Goal: Book appointment/travel/reservation

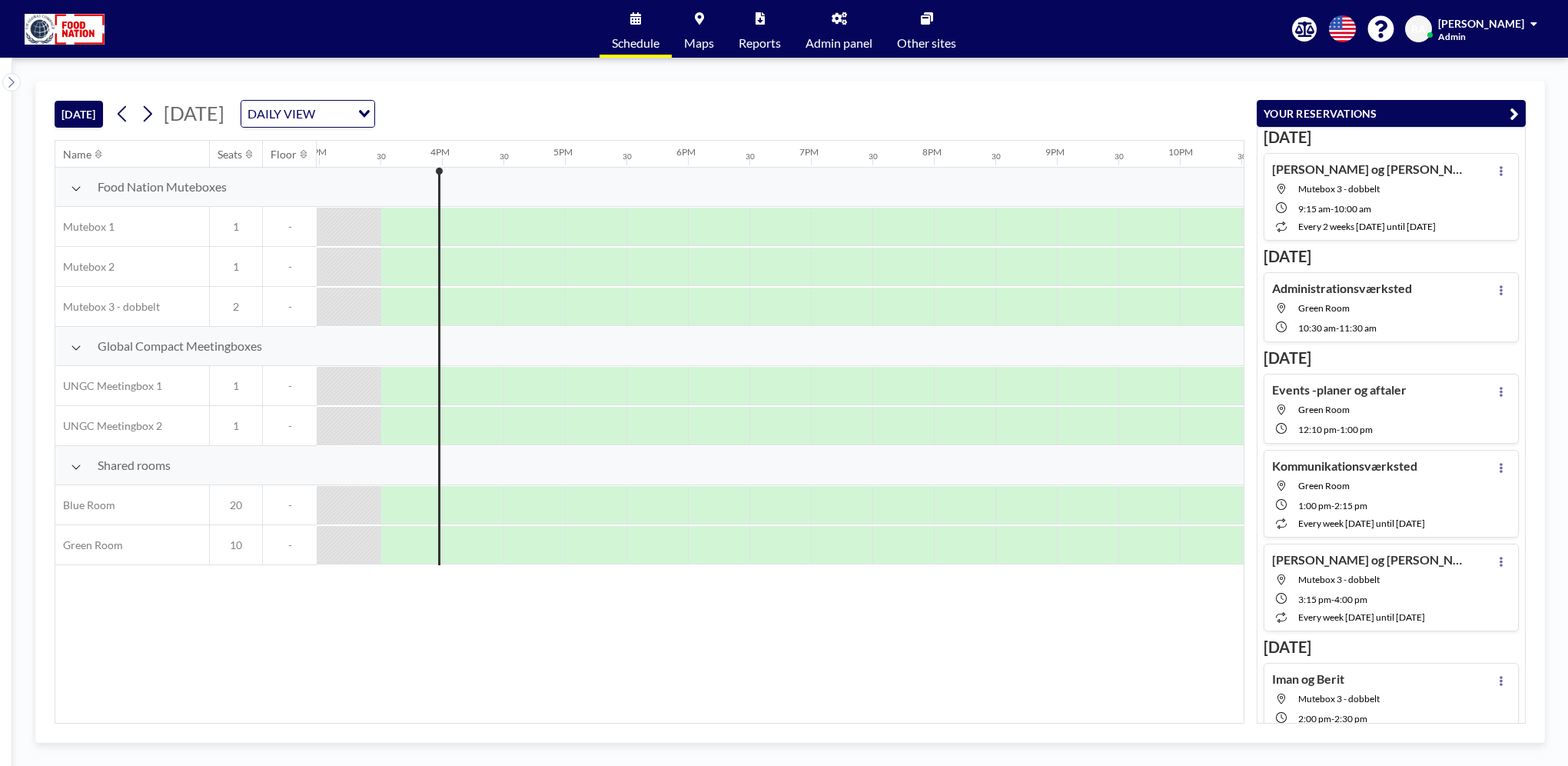
scroll to position [0, 1845]
click at [143, 110] on icon at bounding box center [147, 114] width 15 height 23
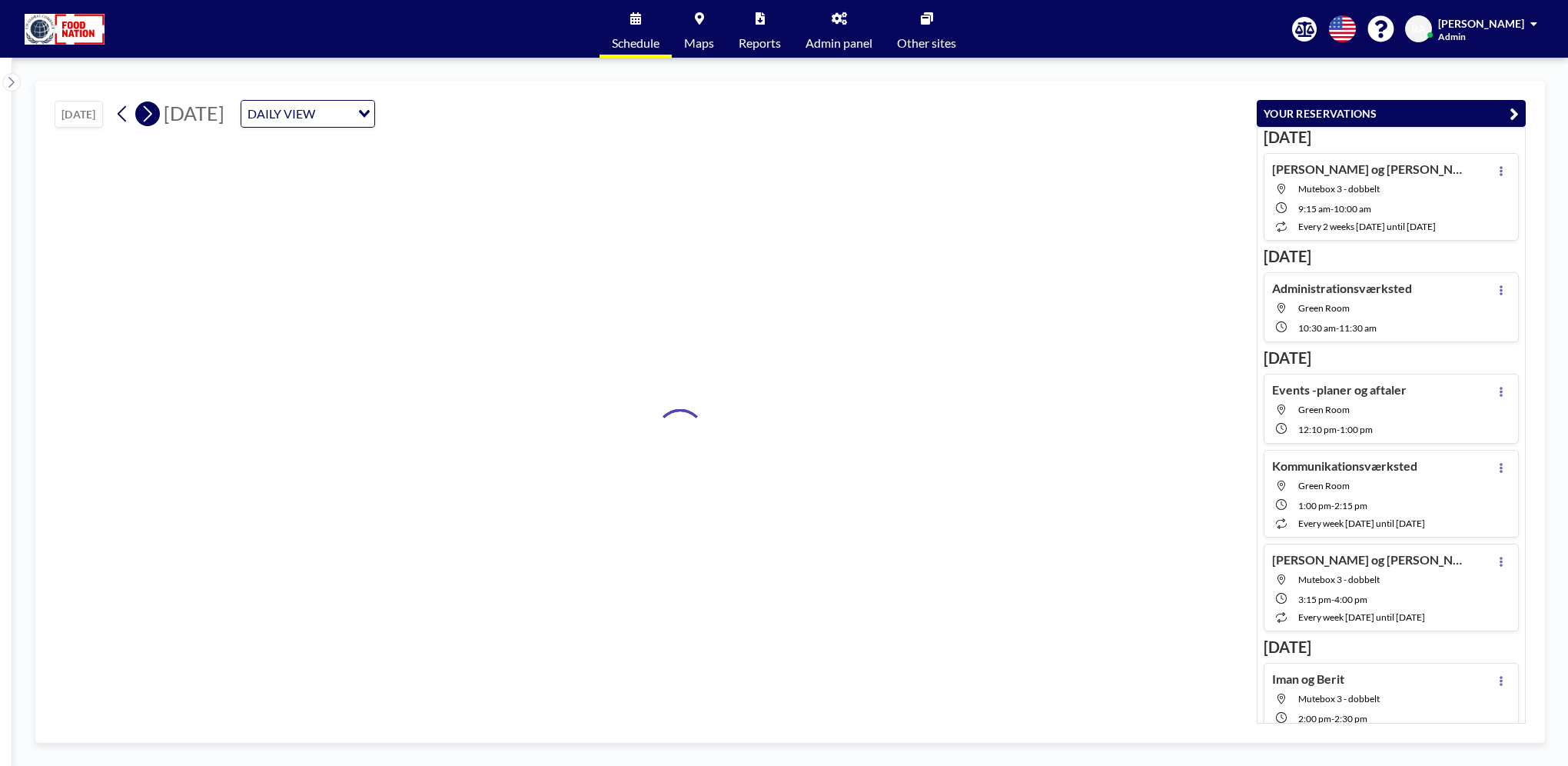
click at [143, 110] on icon at bounding box center [147, 114] width 15 height 23
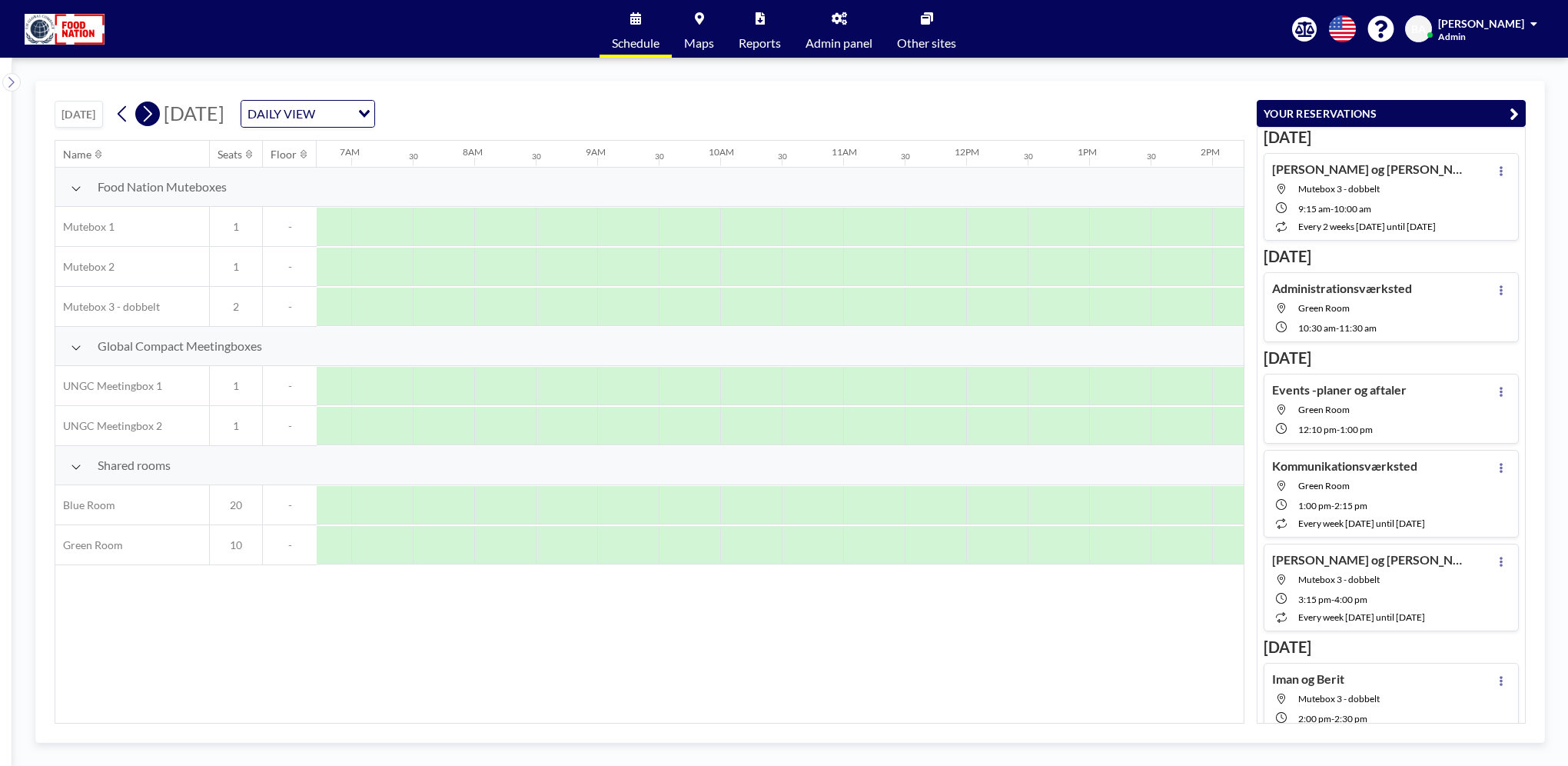
click at [143, 110] on icon at bounding box center [147, 114] width 15 height 23
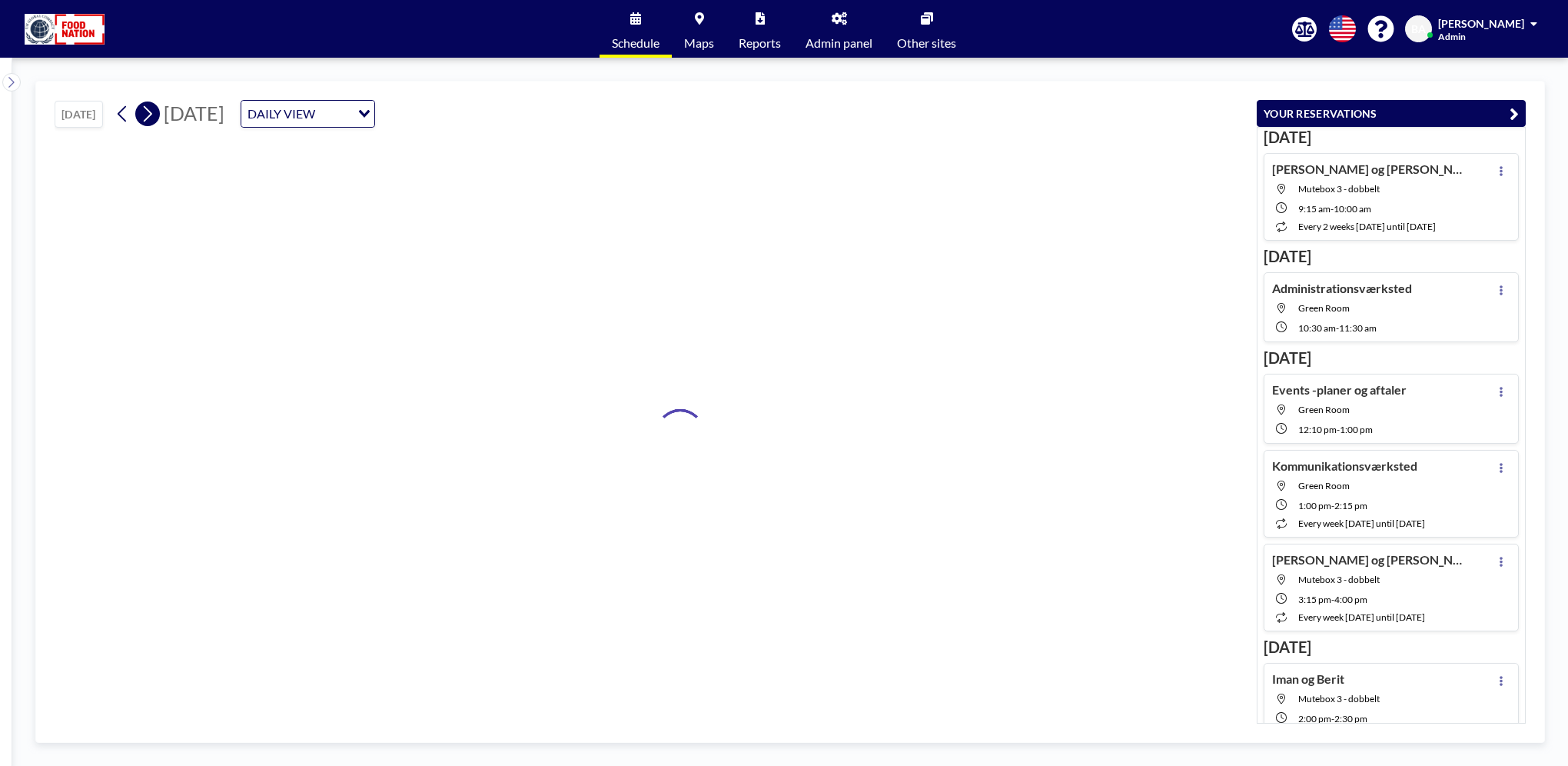
click at [143, 110] on icon at bounding box center [147, 114] width 15 height 23
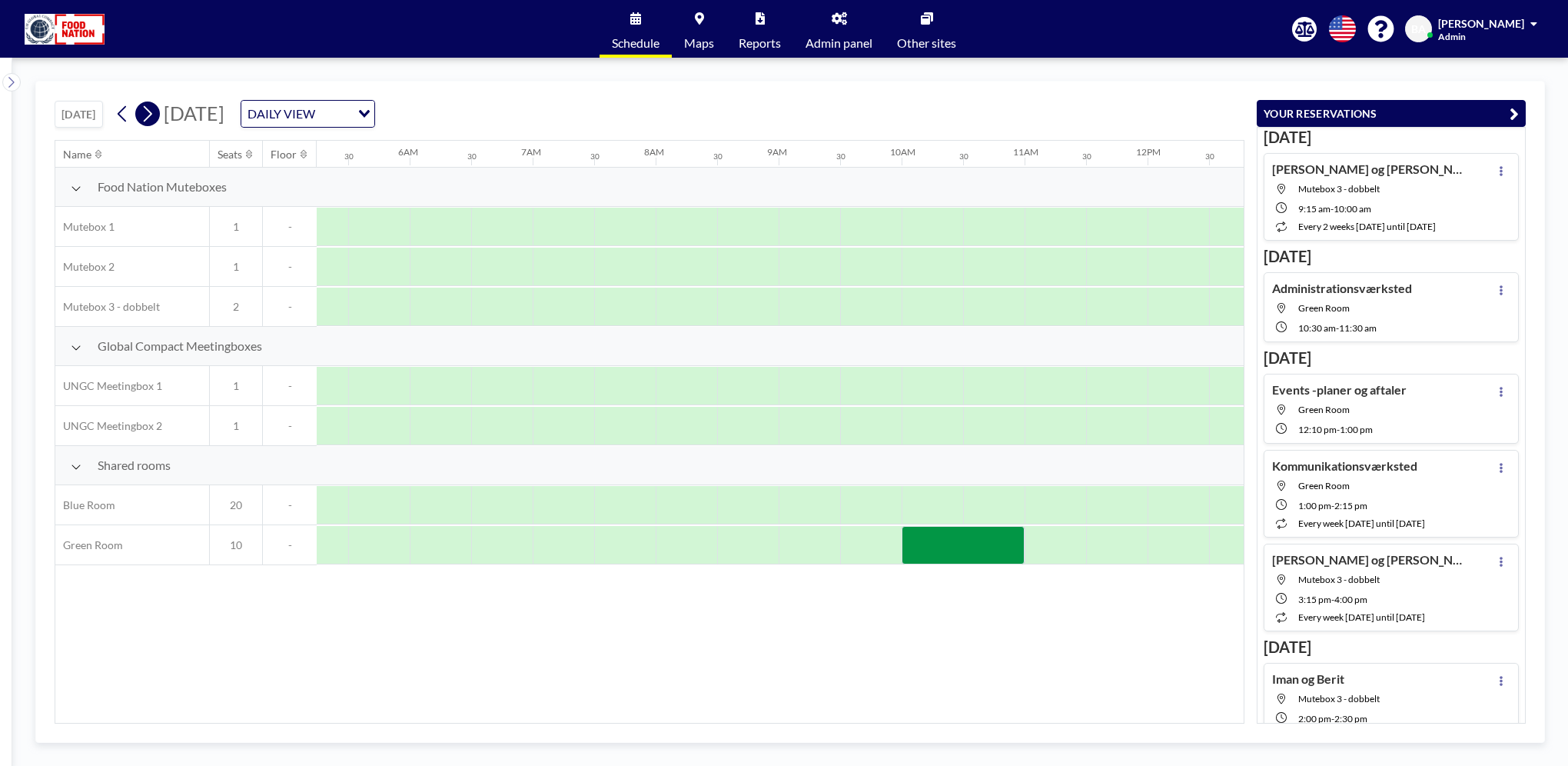
click at [143, 110] on icon at bounding box center [147, 114] width 15 height 23
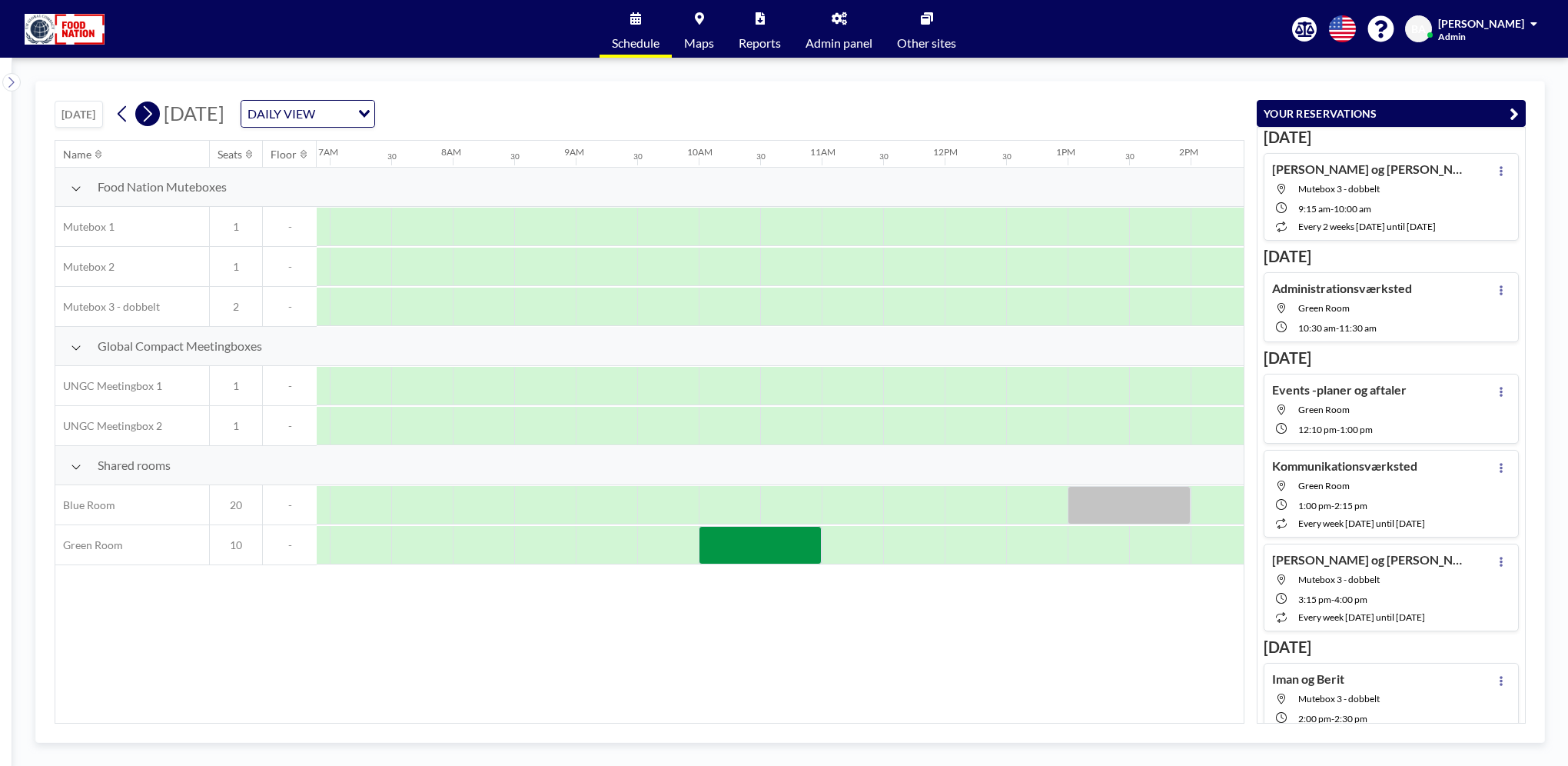
scroll to position [0, 0]
click at [143, 110] on icon at bounding box center [147, 114] width 15 height 23
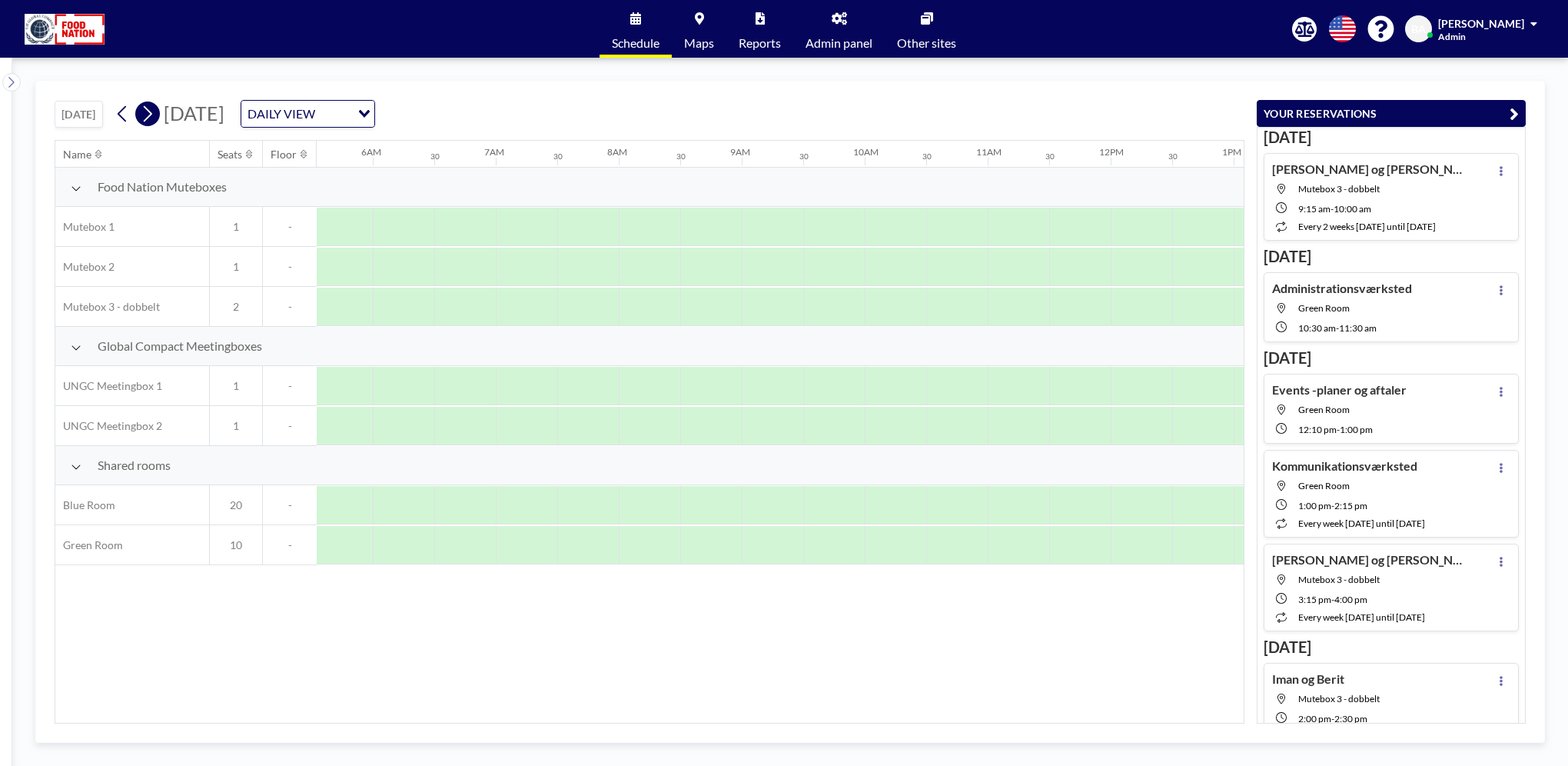
click at [142, 110] on icon at bounding box center [147, 114] width 15 height 23
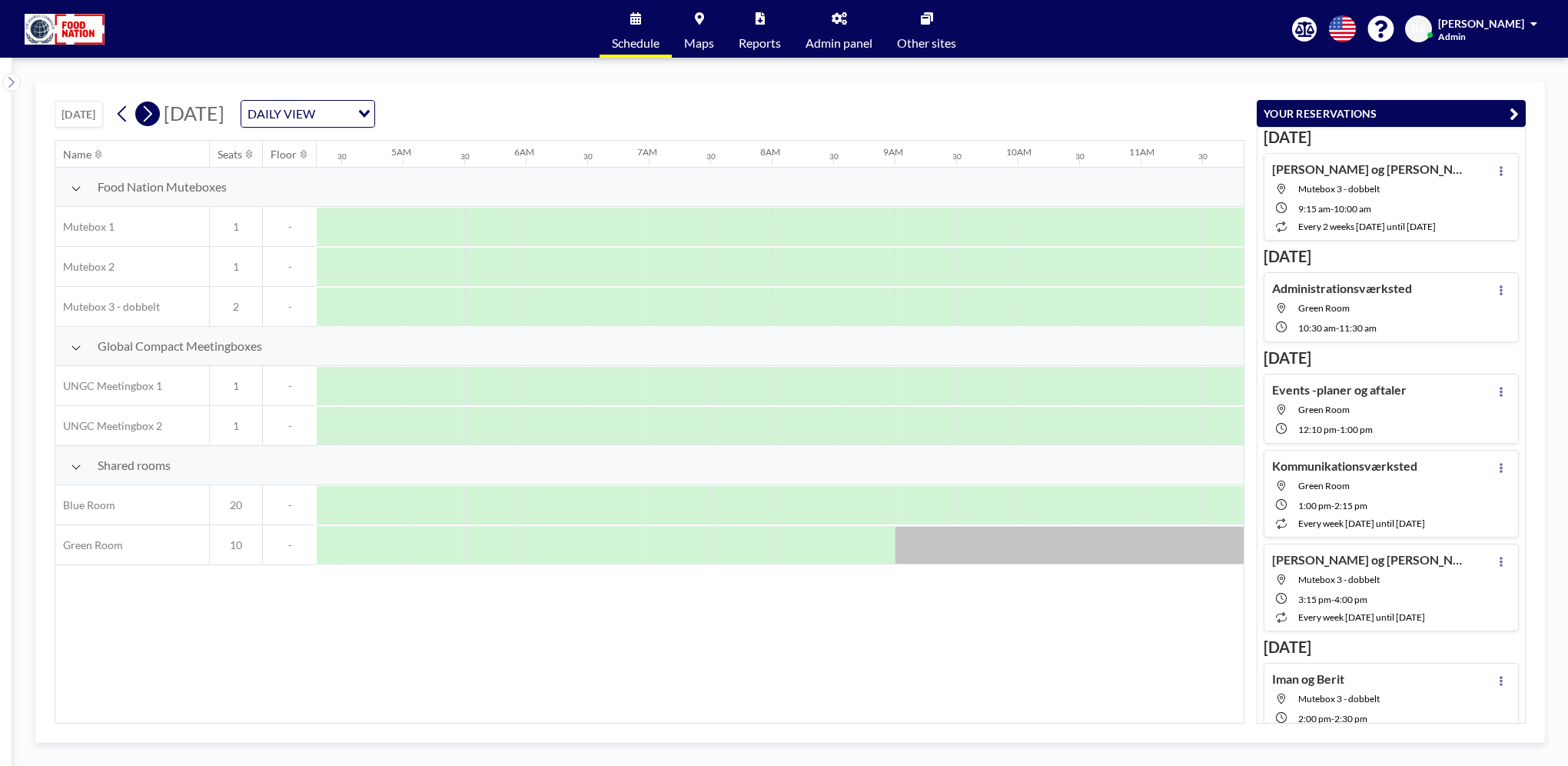
click at [142, 110] on icon at bounding box center [147, 114] width 15 height 23
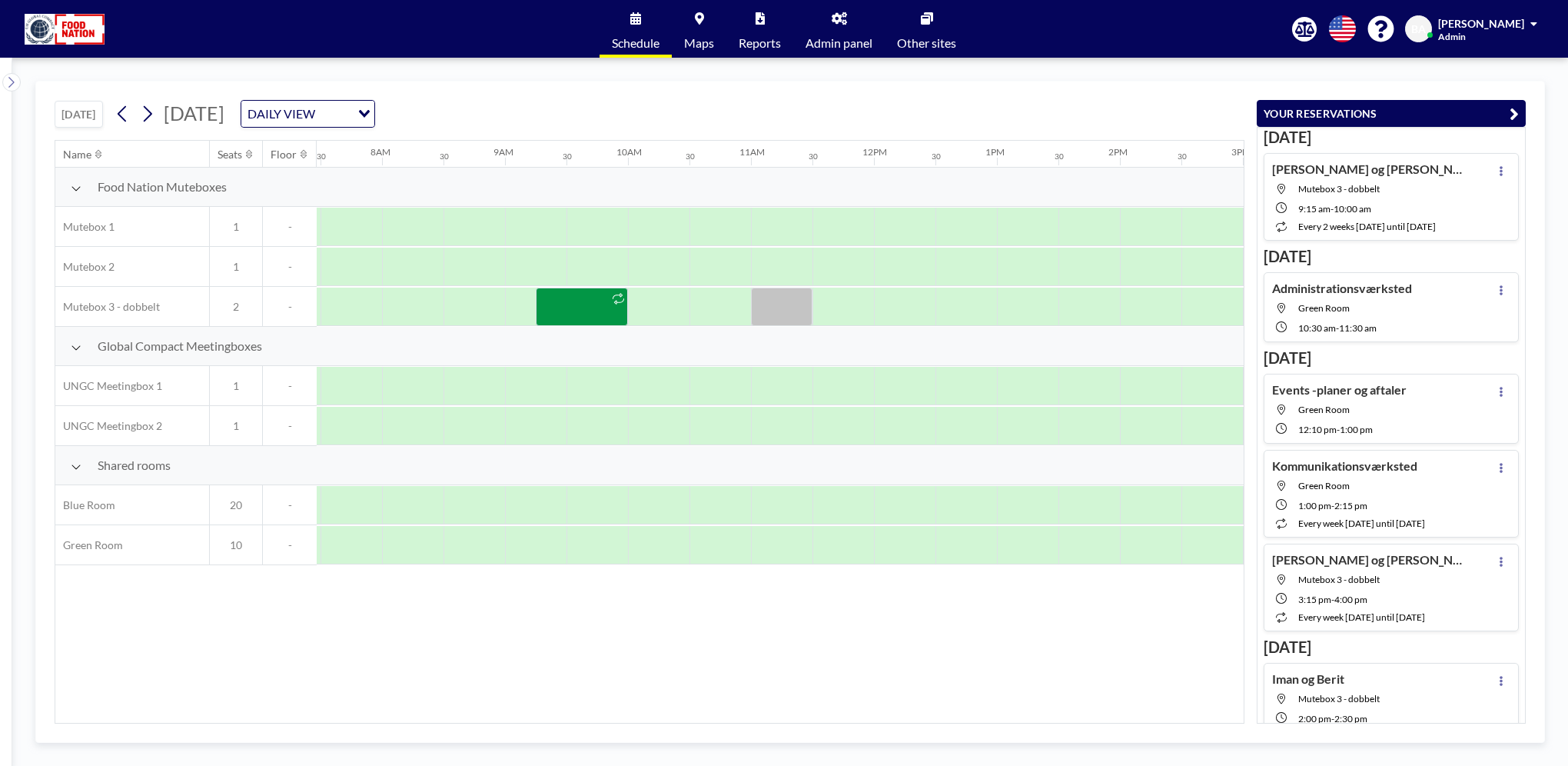
scroll to position [0, 923]
click at [578, 294] on div at bounding box center [578, 307] width 92 height 39
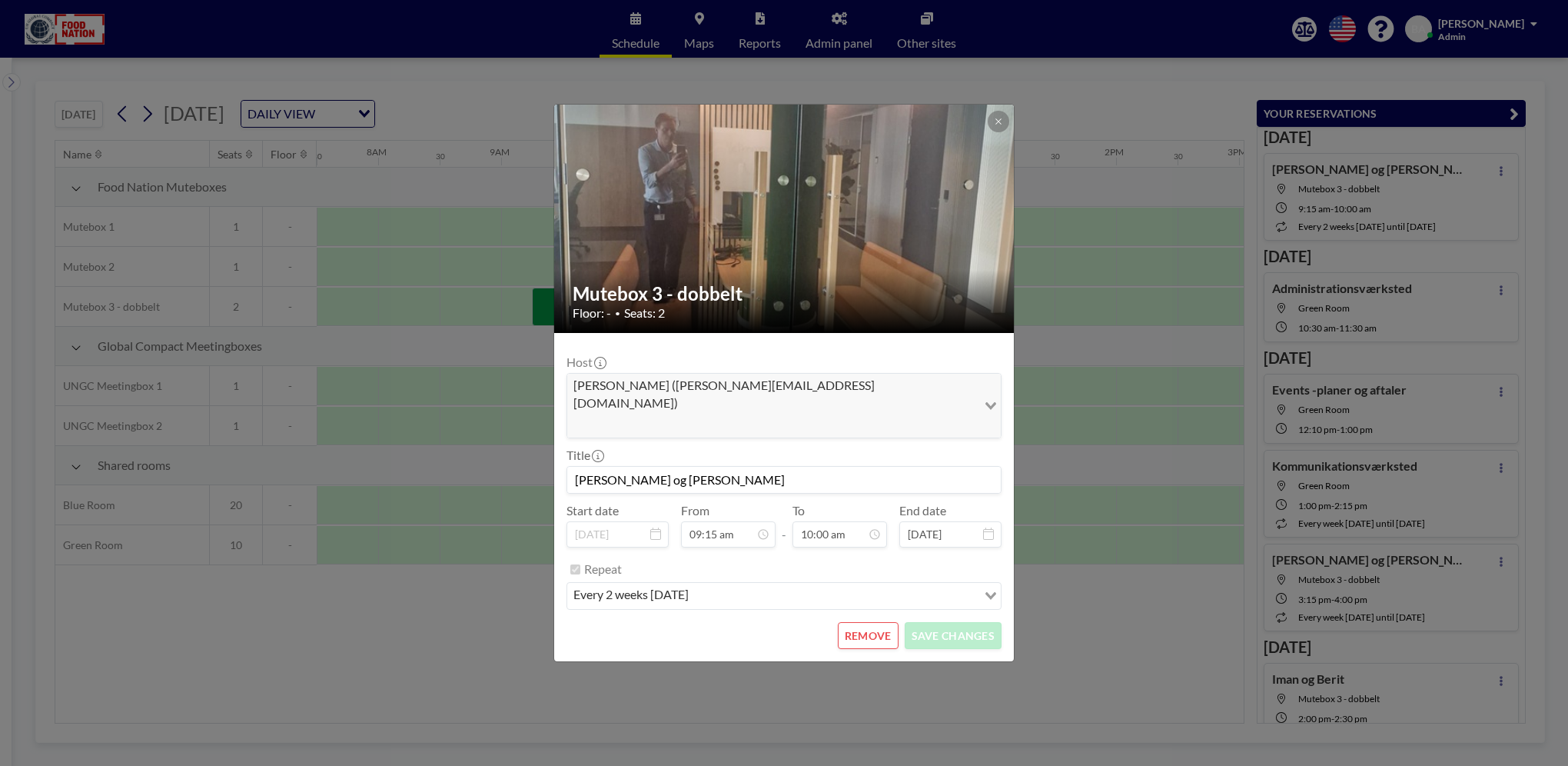
click at [876, 622] on button "REMOVE" at bounding box center [868, 635] width 60 height 27
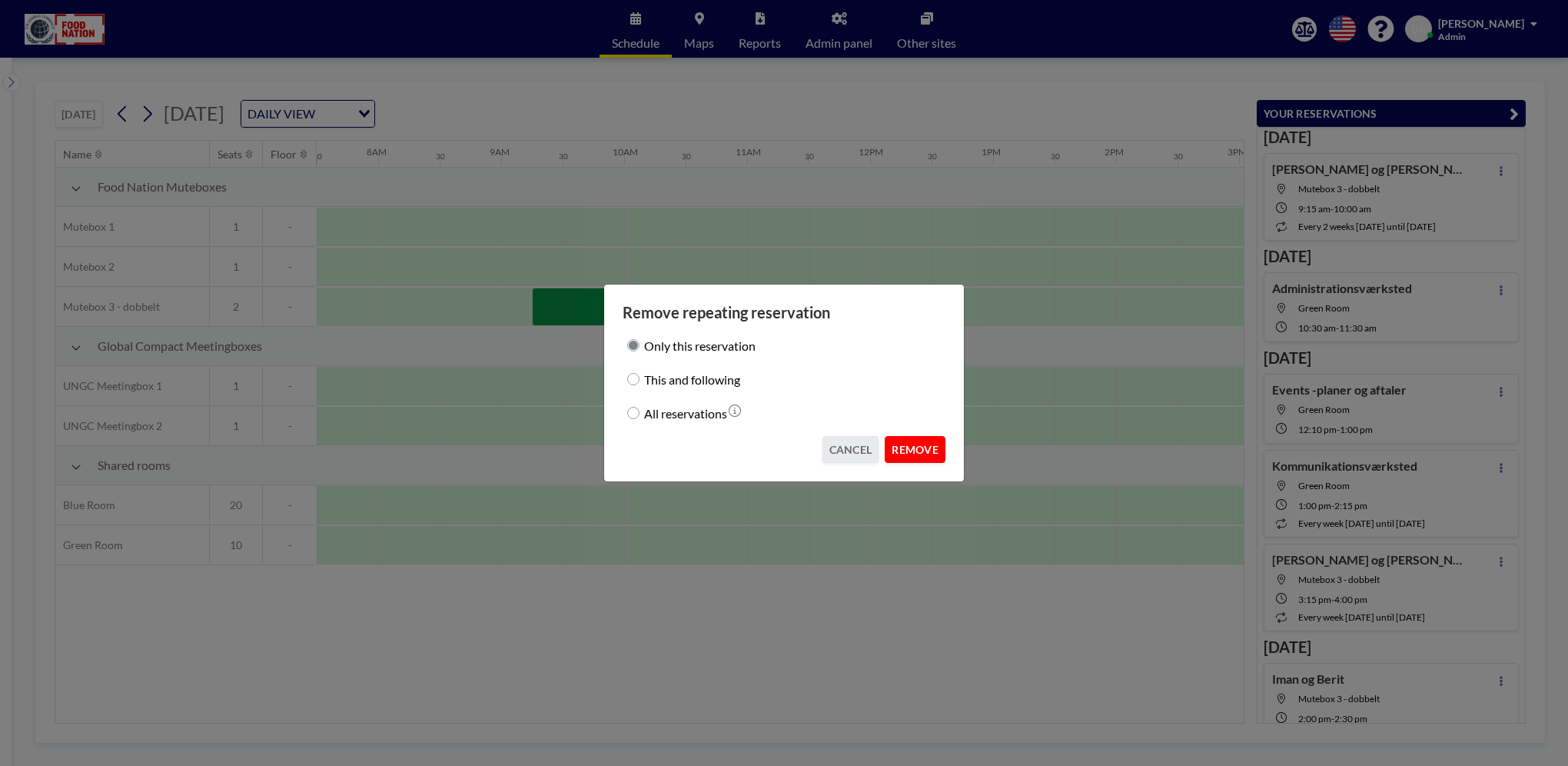
click at [921, 456] on button "REMOVE" at bounding box center [915, 449] width 60 height 27
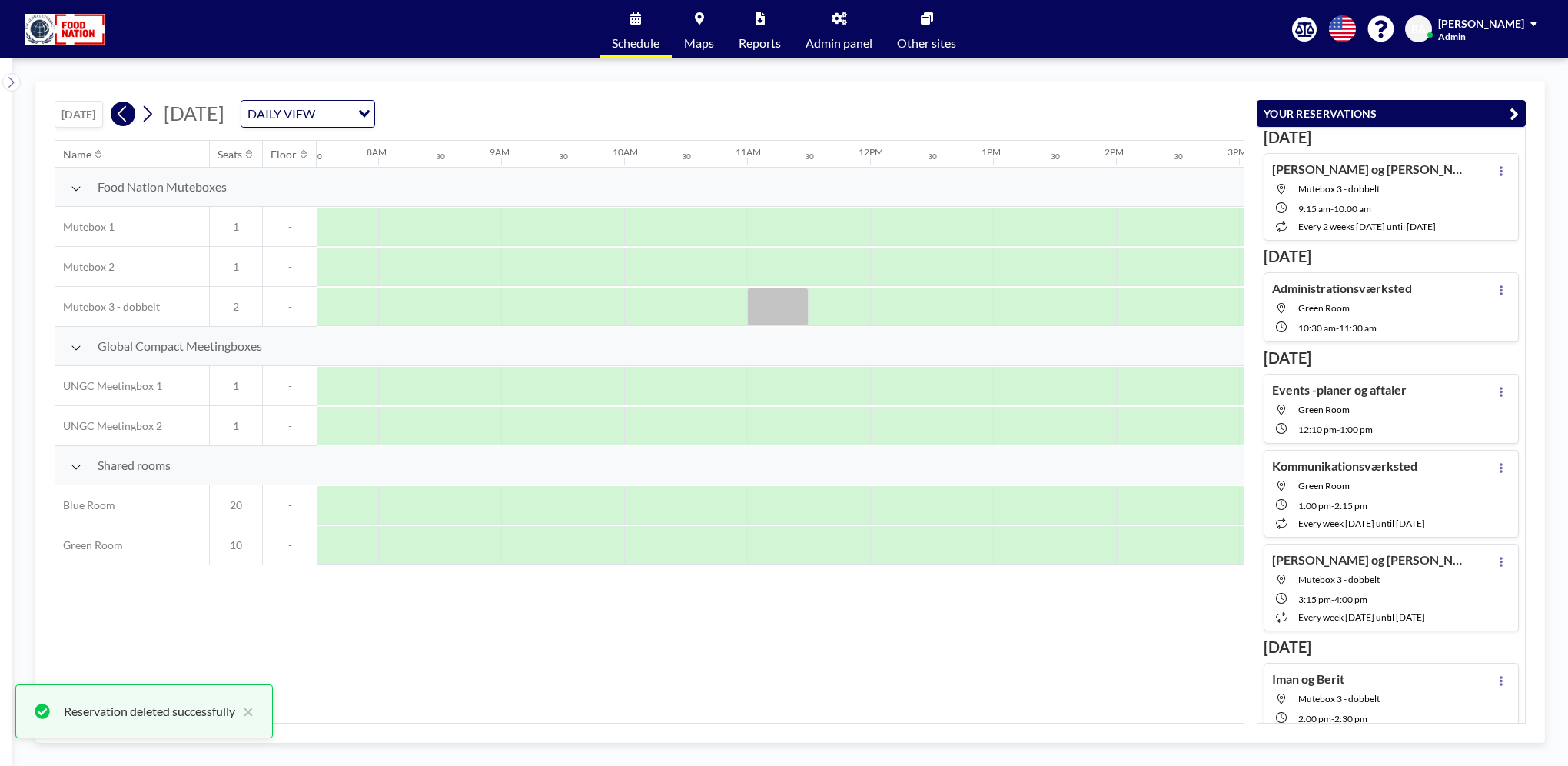
click at [123, 108] on icon at bounding box center [123, 114] width 15 height 23
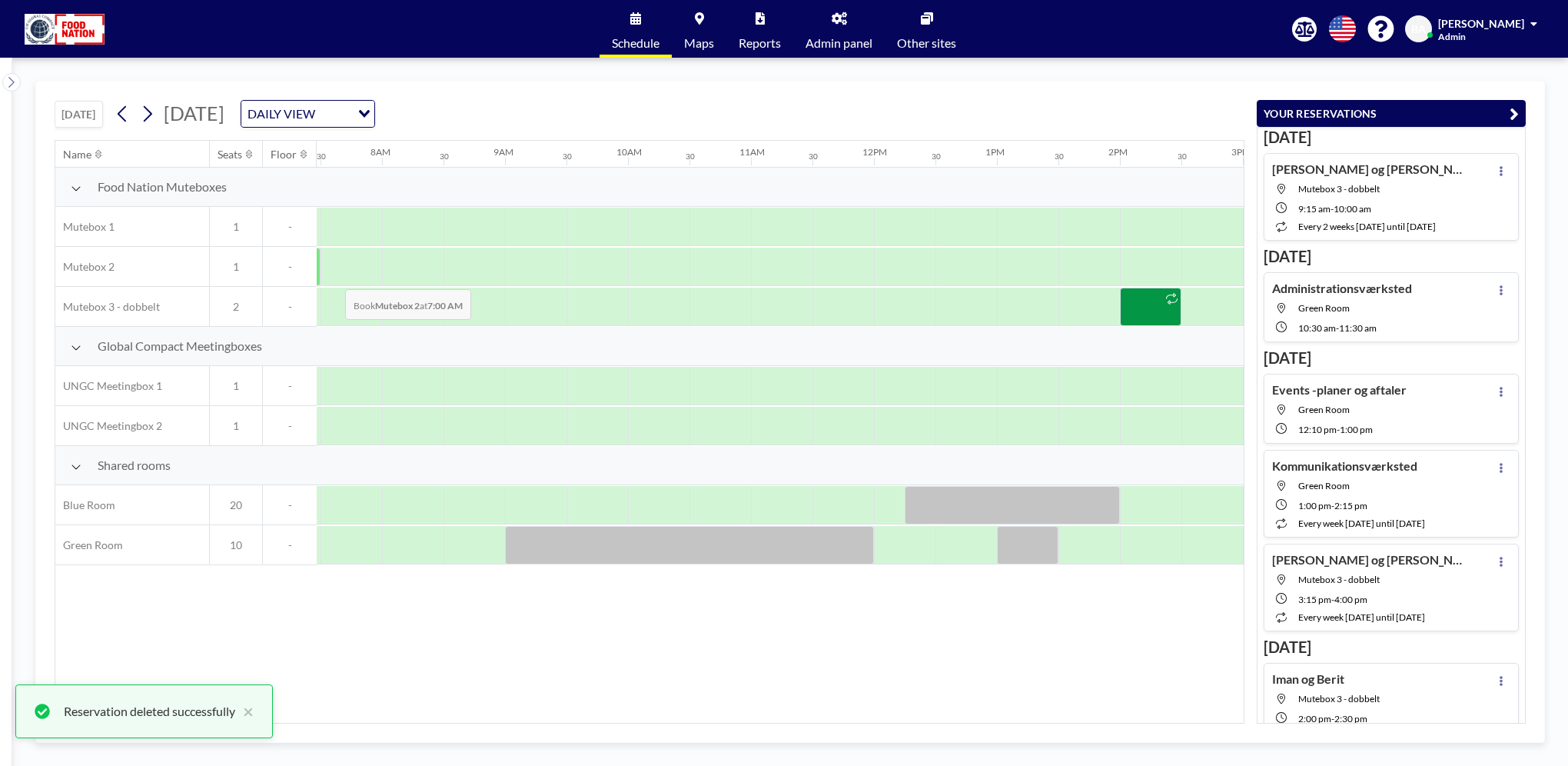
scroll to position [0, 923]
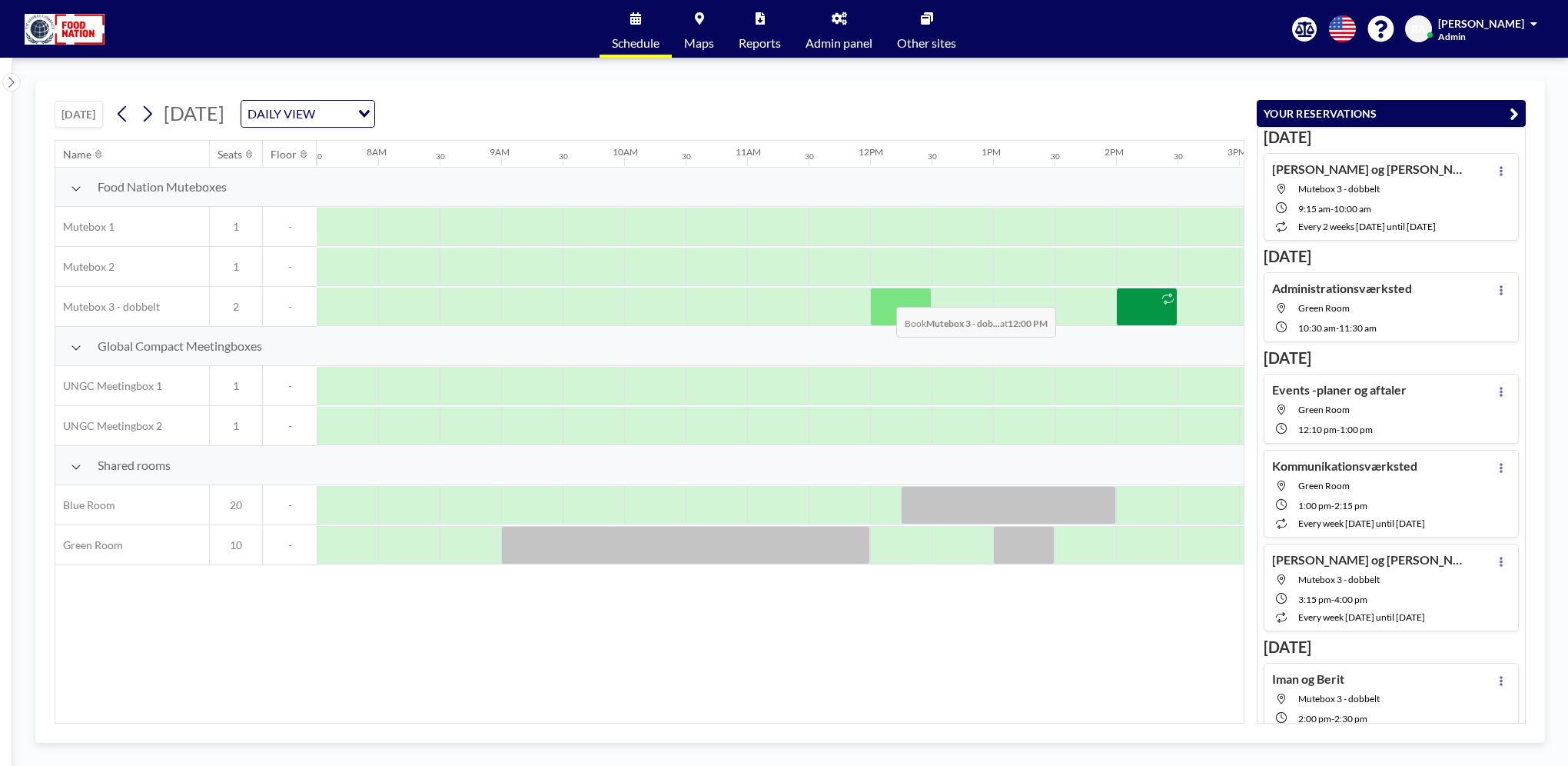
click at [884, 294] on div at bounding box center [901, 307] width 61 height 39
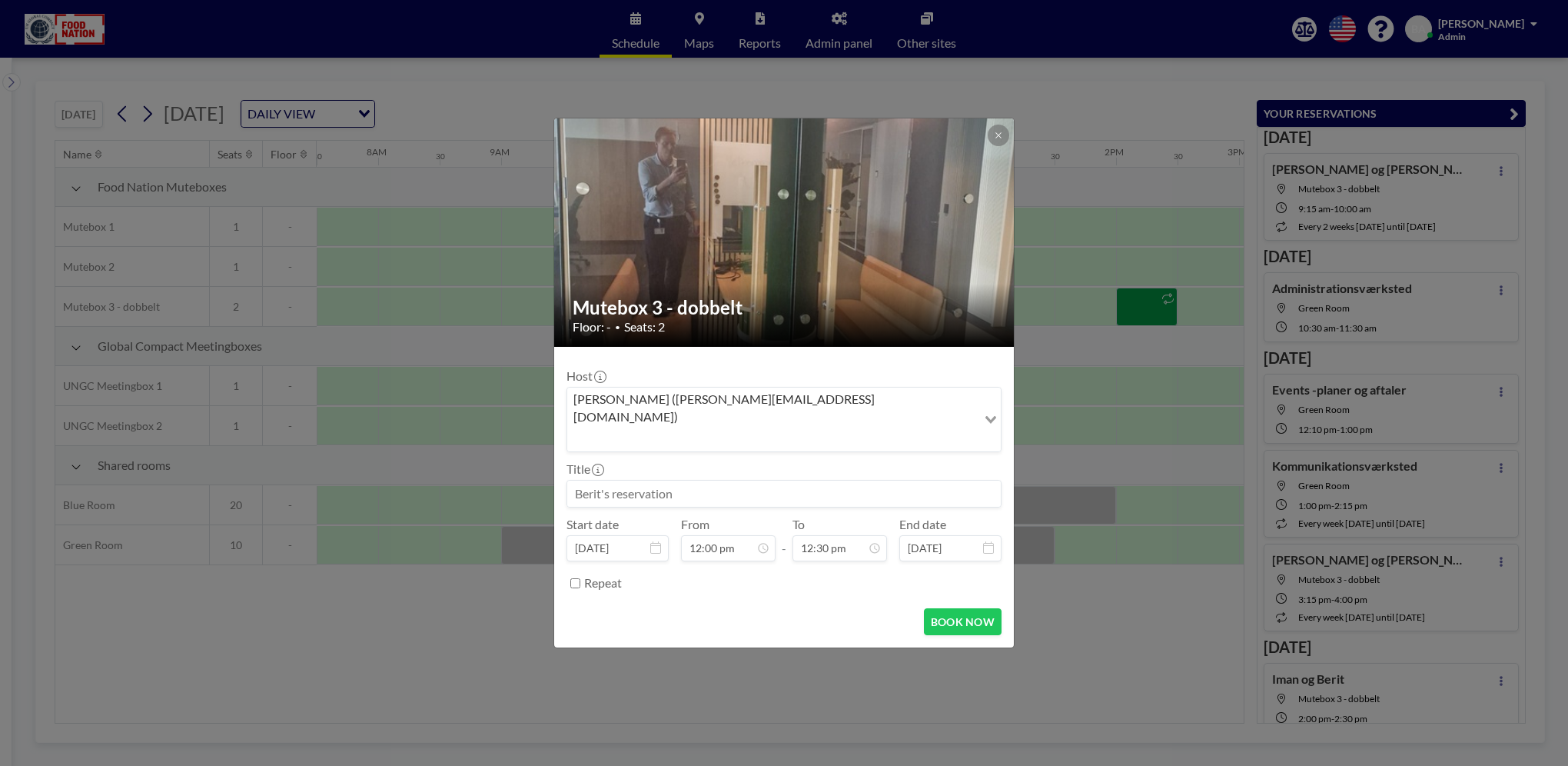
click at [884, 294] on img at bounding box center [784, 233] width 461 height 615
click at [620, 480] on input at bounding box center [784, 493] width 434 height 26
type input "[PERSON_NAME] og [PERSON_NAME]"
click at [706, 535] on input "12:00 pm" at bounding box center [728, 549] width 95 height 26
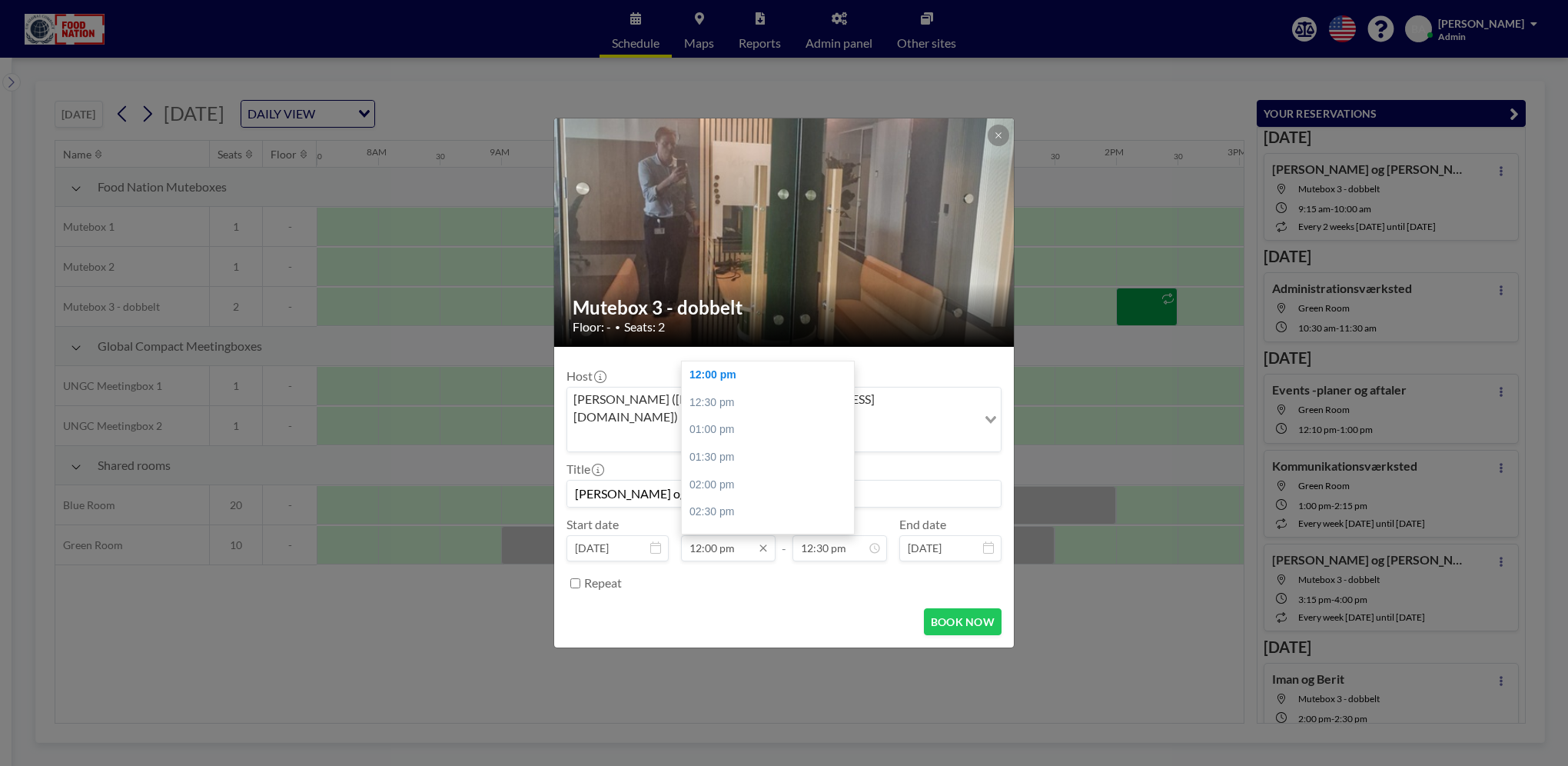
drag, startPoint x: 706, startPoint y: 528, endPoint x: 717, endPoint y: 528, distance: 11.0
click at [717, 535] on input "12:00 pm" at bounding box center [728, 549] width 95 height 26
type input "12:15 pm"
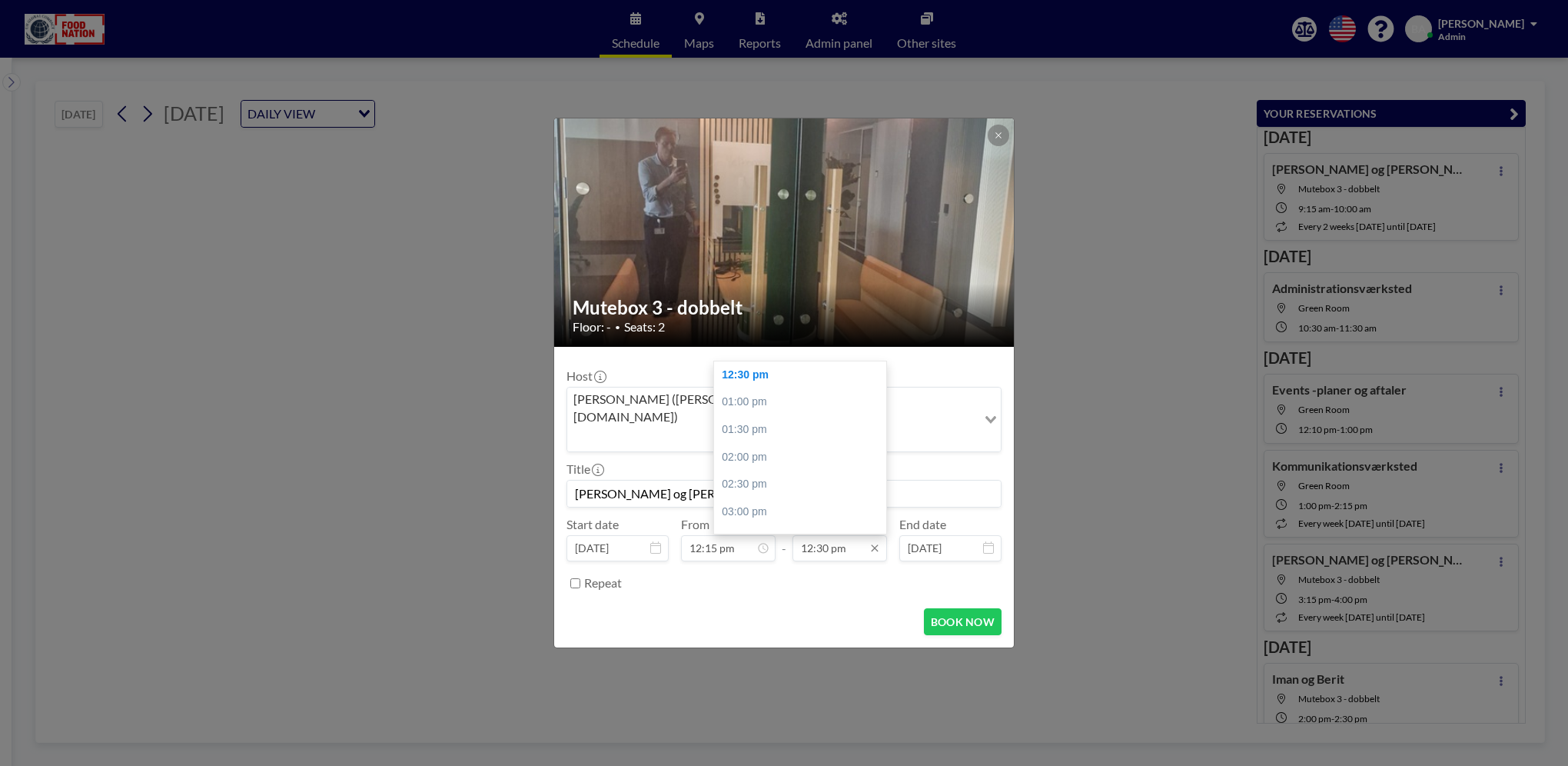
click at [813, 535] on input "12:30 pm" at bounding box center [840, 549] width 95 height 26
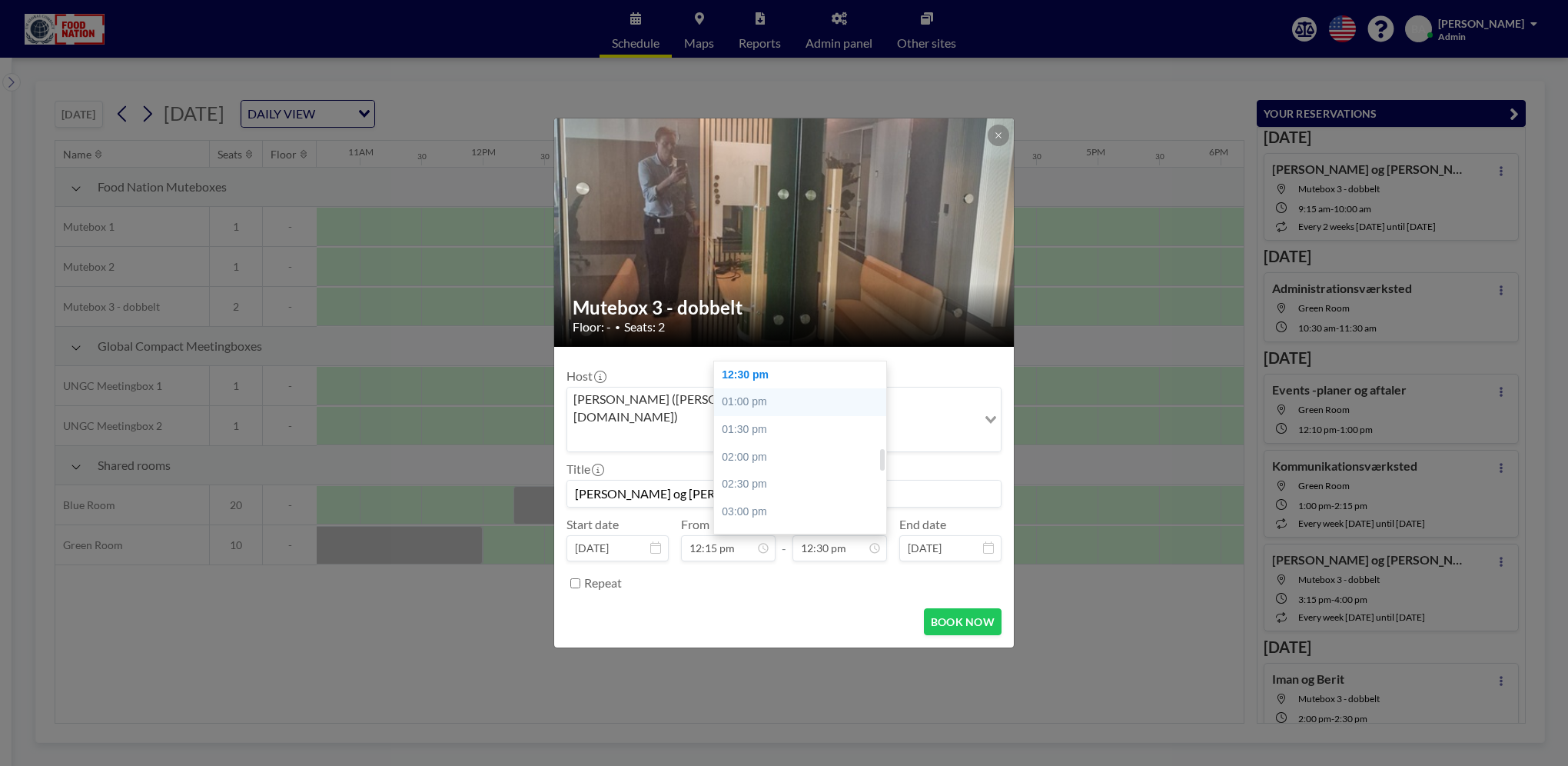
scroll to position [0, 1415]
click at [752, 388] on div "01:00 pm" at bounding box center [804, 402] width 180 height 28
type input "01:00 pm"
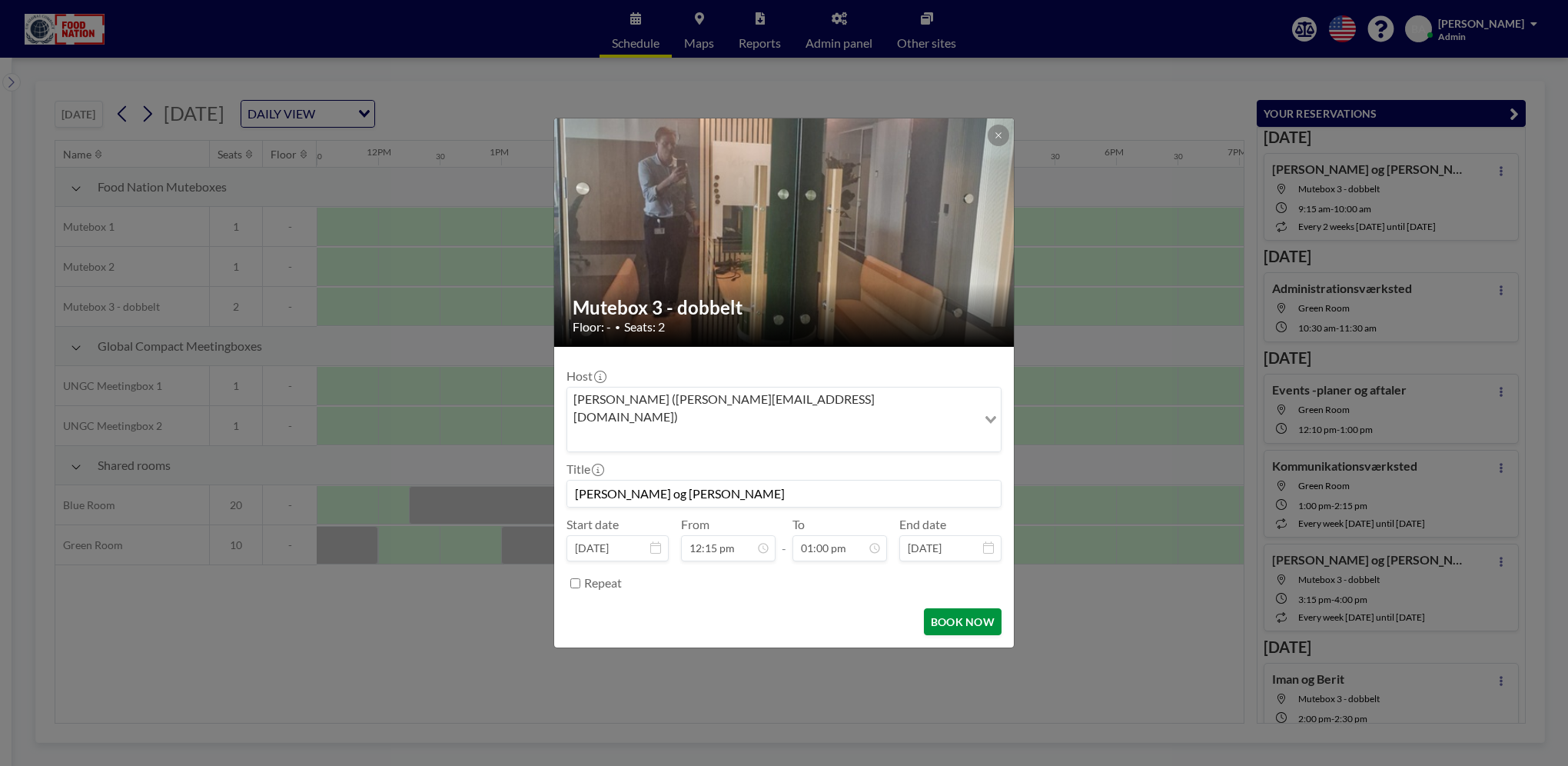
click at [954, 608] on button "BOOK NOW" at bounding box center [962, 621] width 78 height 27
